Goal: Find specific page/section: Find specific page/section

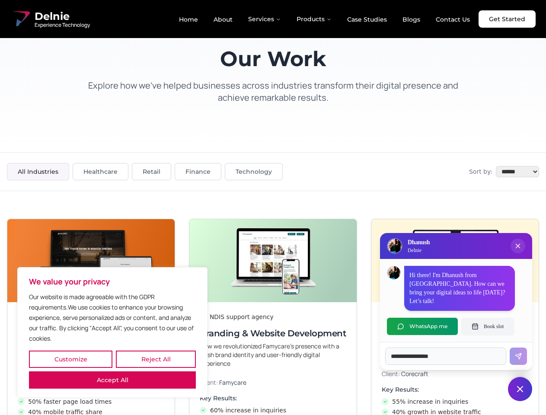
click at [70, 359] on button "Customize" at bounding box center [70, 359] width 83 height 17
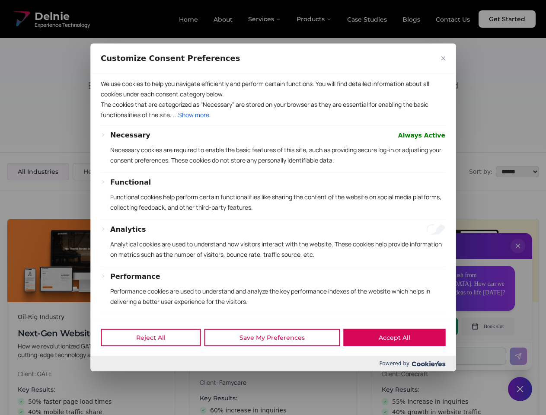
click at [156, 359] on div at bounding box center [273, 207] width 546 height 415
click at [273, 120] on p "The cookies that are categorized as "Necessary" are stored on your browser as t…" at bounding box center [273, 109] width 345 height 21
click at [518, 255] on div at bounding box center [273, 207] width 546 height 415
click at [422, 326] on div "Reject All Save My Preferences Accept All" at bounding box center [272, 337] width 365 height 37
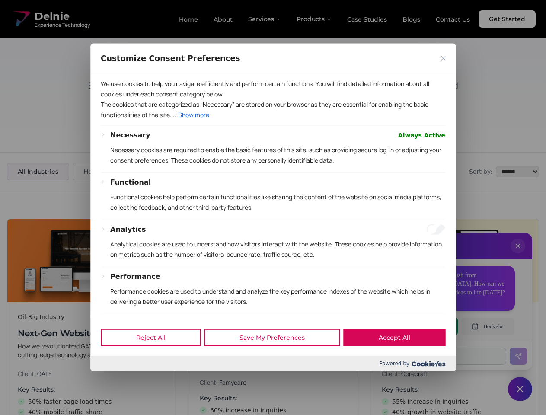
click at [488, 326] on div at bounding box center [273, 207] width 546 height 415
click at [520, 389] on div at bounding box center [273, 207] width 546 height 415
click at [265, 19] on div at bounding box center [273, 207] width 546 height 415
click at [314, 19] on div at bounding box center [273, 207] width 546 height 415
